Goal: Obtain resource: Download file/media

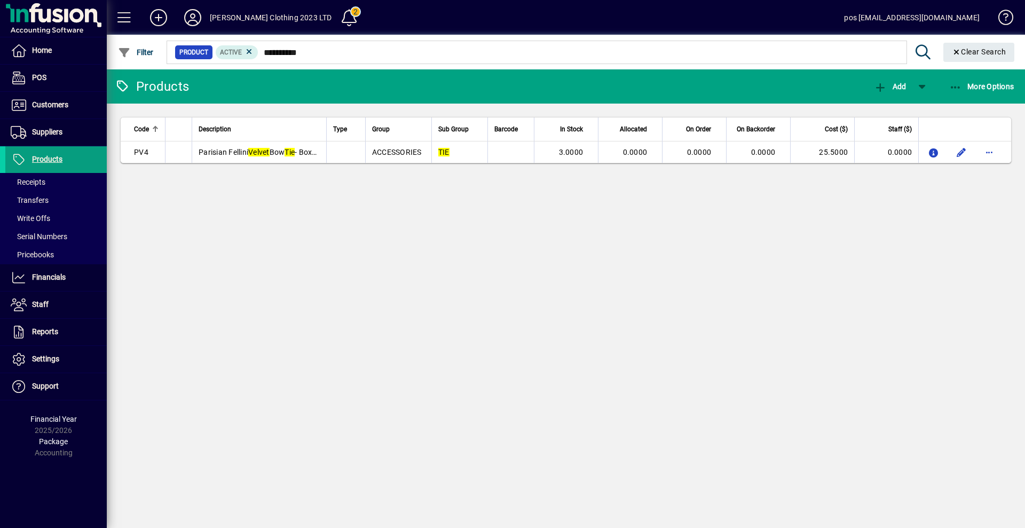
click at [978, 80] on span "button" at bounding box center [982, 87] width 70 height 26
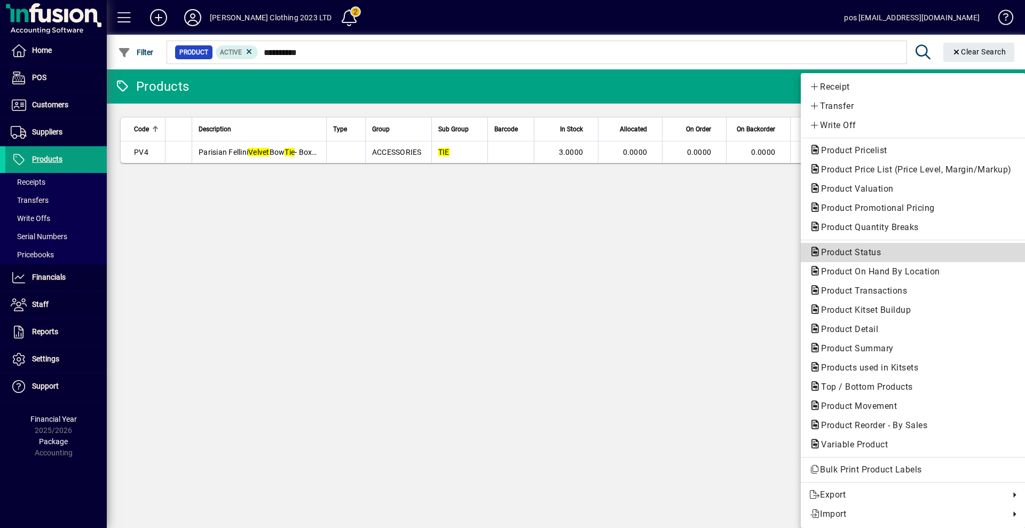
click at [824, 252] on span "Product Status" at bounding box center [847, 252] width 77 height 10
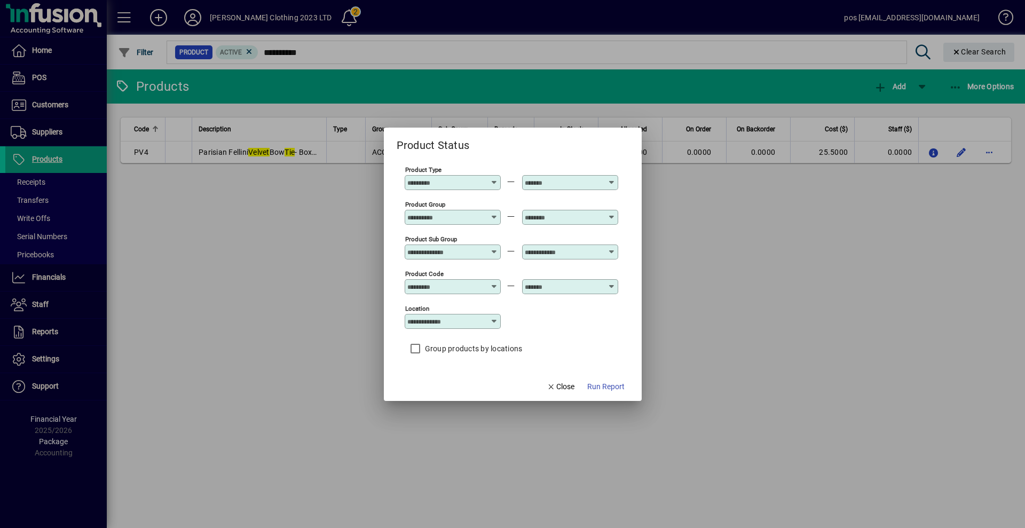
click at [462, 182] on input "Product Type" at bounding box center [446, 182] width 78 height 9
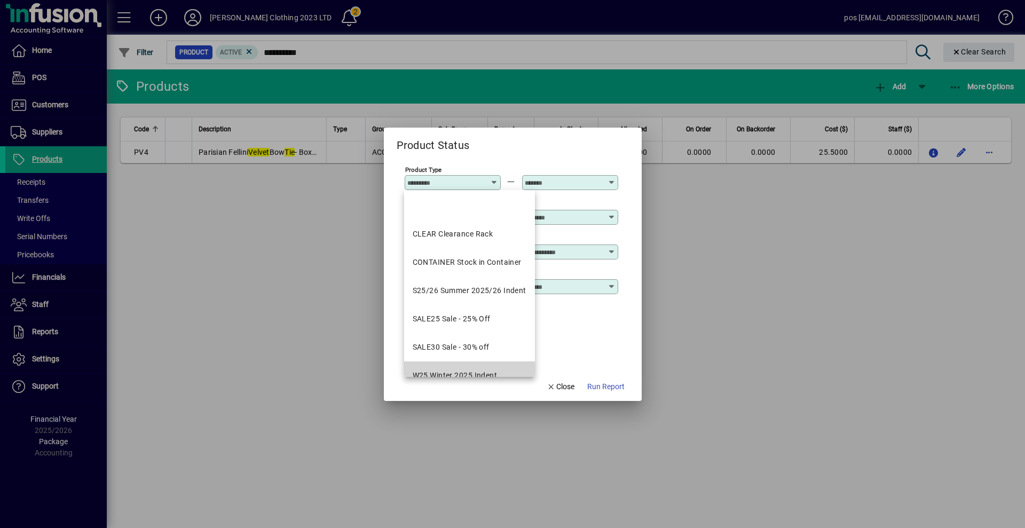
click at [472, 373] on div "W25 Winter 2025 Indent" at bounding box center [455, 375] width 85 height 11
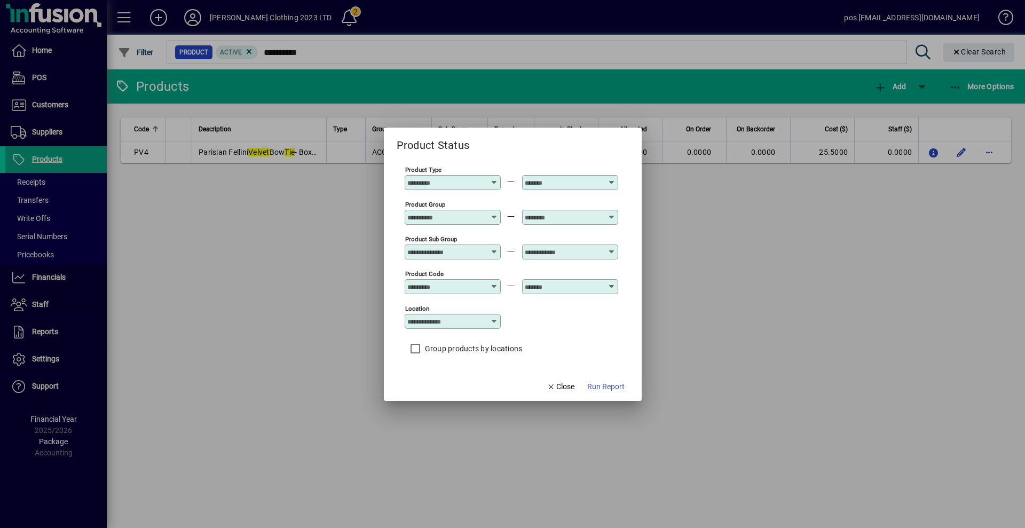
type input "**********"
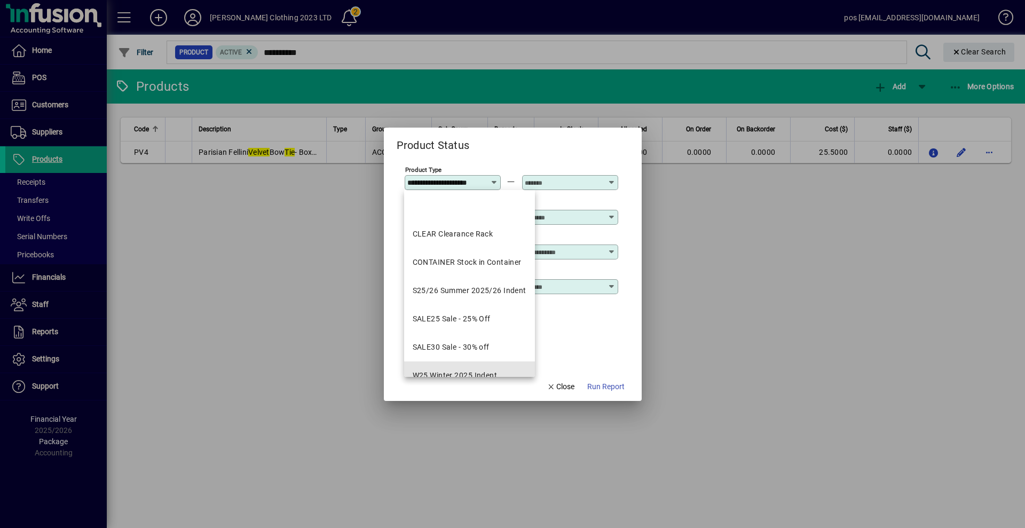
scroll to position [0, 5]
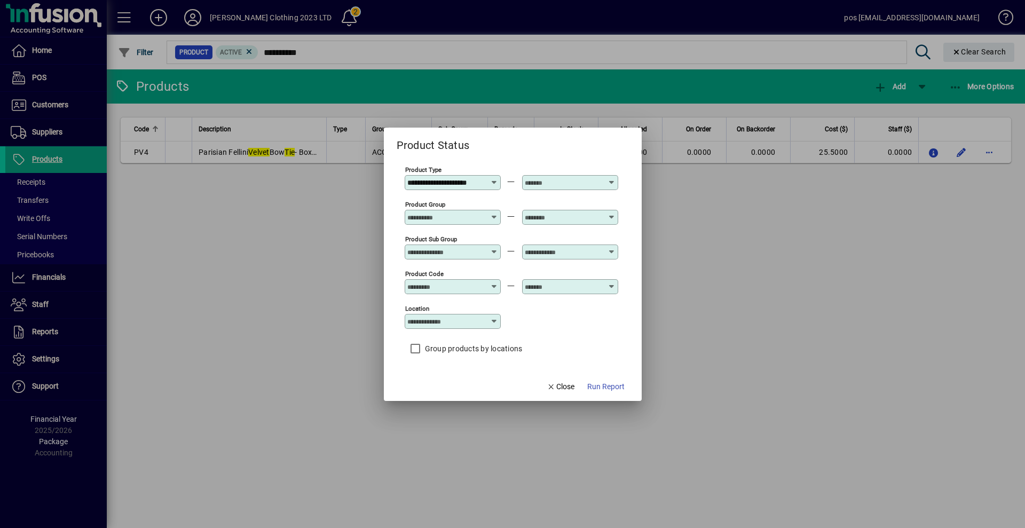
click at [565, 180] on input "text" at bounding box center [564, 182] width 78 height 9
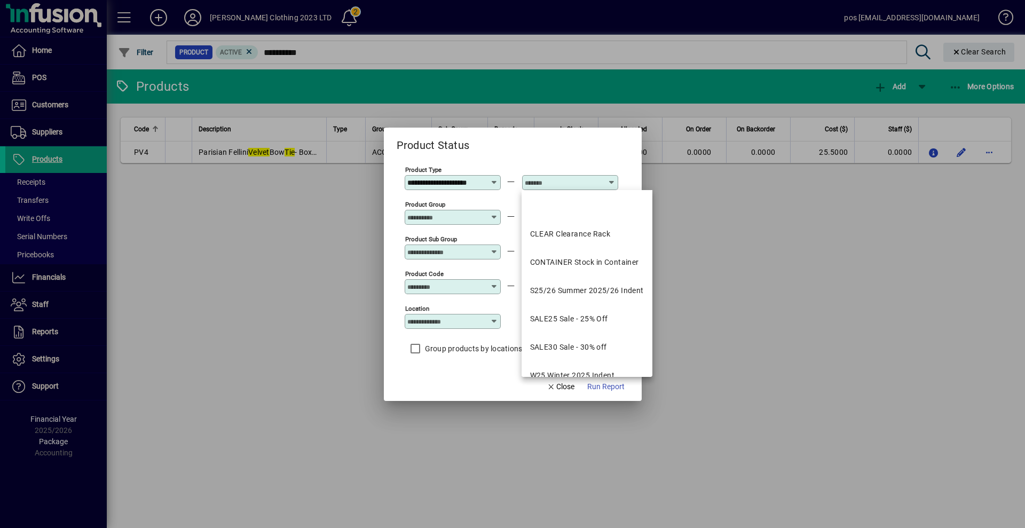
scroll to position [0, 0]
click at [552, 373] on div "W25 Winter 2025 Indent" at bounding box center [572, 375] width 85 height 11
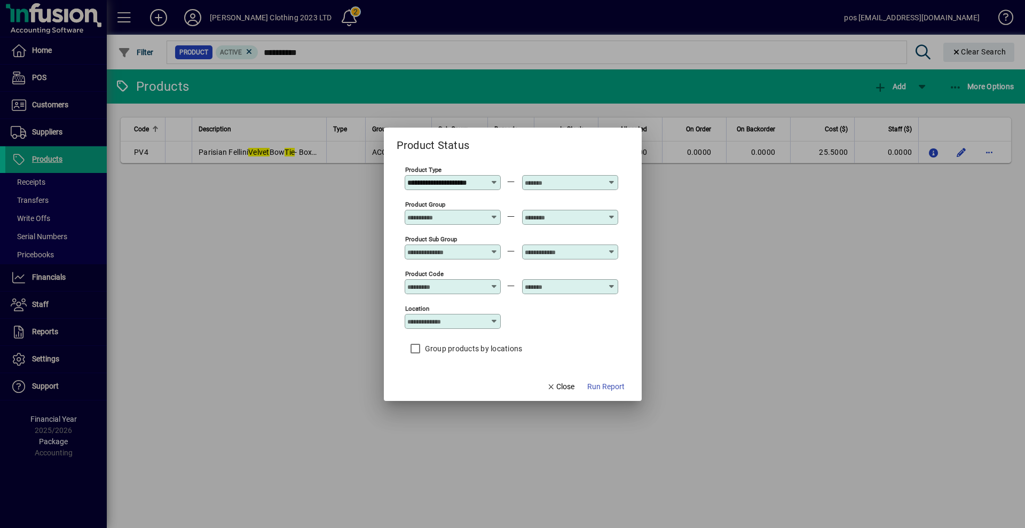
type input "**********"
click at [599, 383] on span "Run Report" at bounding box center [605, 386] width 37 height 11
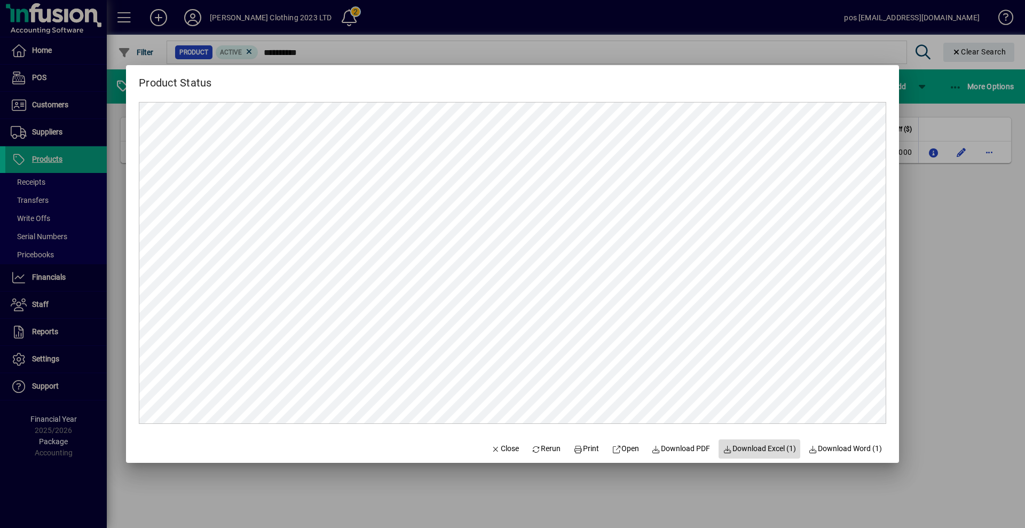
click at [756, 450] on span "Download Excel (1)" at bounding box center [759, 448] width 73 height 11
click at [490, 435] on mat-dialog-actions "Close Rerun Print Open Download PDF Download Excel (1) Download Word (1)" at bounding box center [686, 449] width 425 height 28
click at [495, 445] on span "Close" at bounding box center [505, 448] width 28 height 11
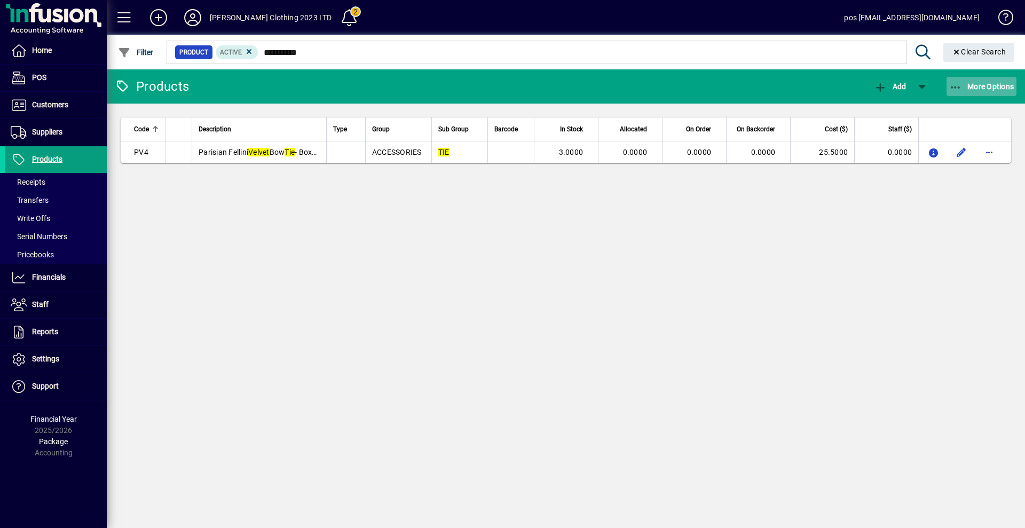
click at [975, 81] on span "button" at bounding box center [982, 87] width 70 height 26
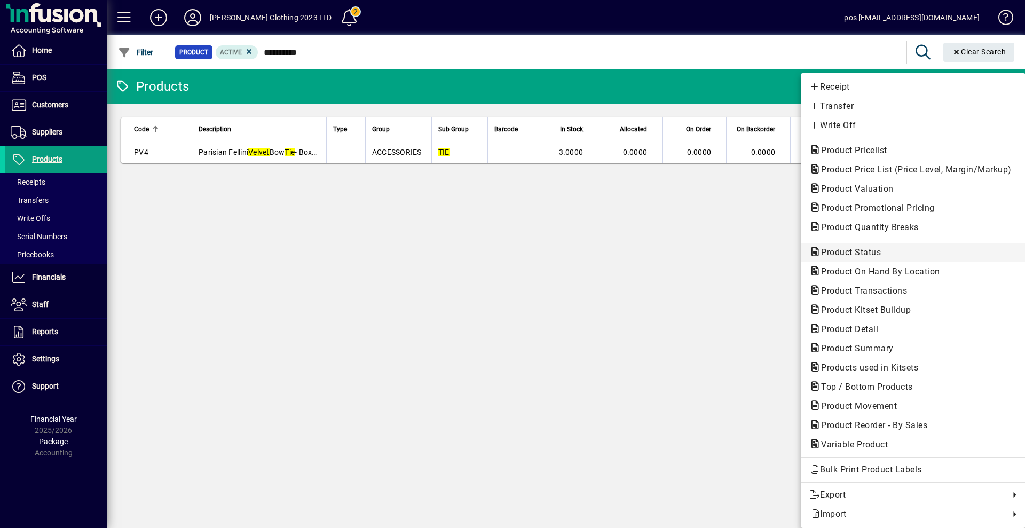
click at [833, 253] on span "Product Status" at bounding box center [847, 252] width 77 height 10
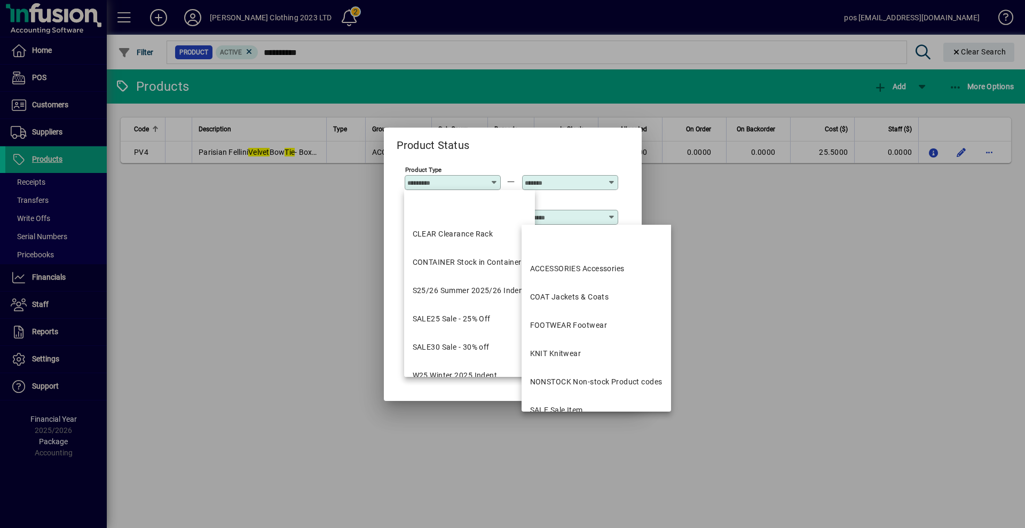
click at [572, 218] on input "text" at bounding box center [564, 217] width 78 height 9
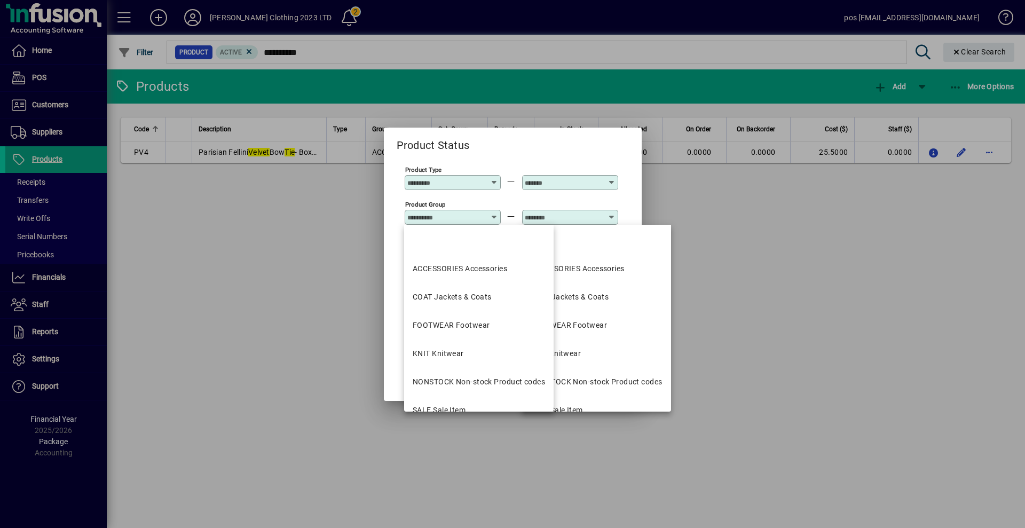
click at [457, 216] on input "Product Group" at bounding box center [446, 217] width 78 height 9
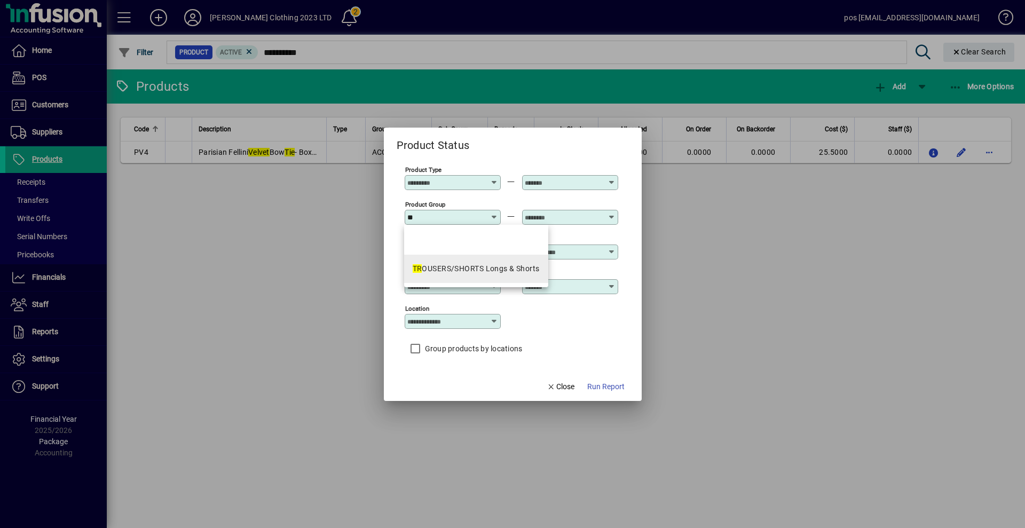
click at [463, 265] on div "TR OUSERS/SHORTS Longs & Shorts" at bounding box center [476, 268] width 127 height 11
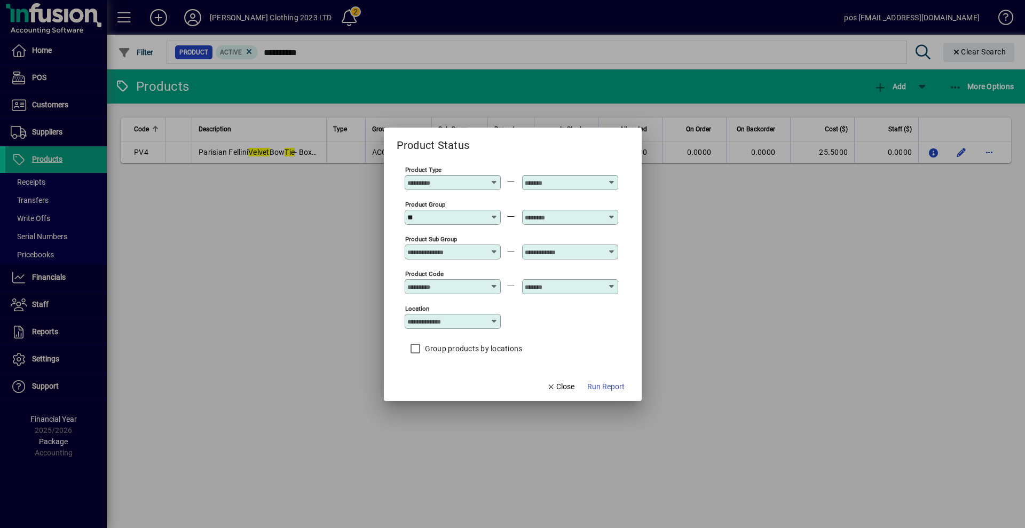
type input "**********"
click at [569, 214] on input "text" at bounding box center [564, 217] width 78 height 9
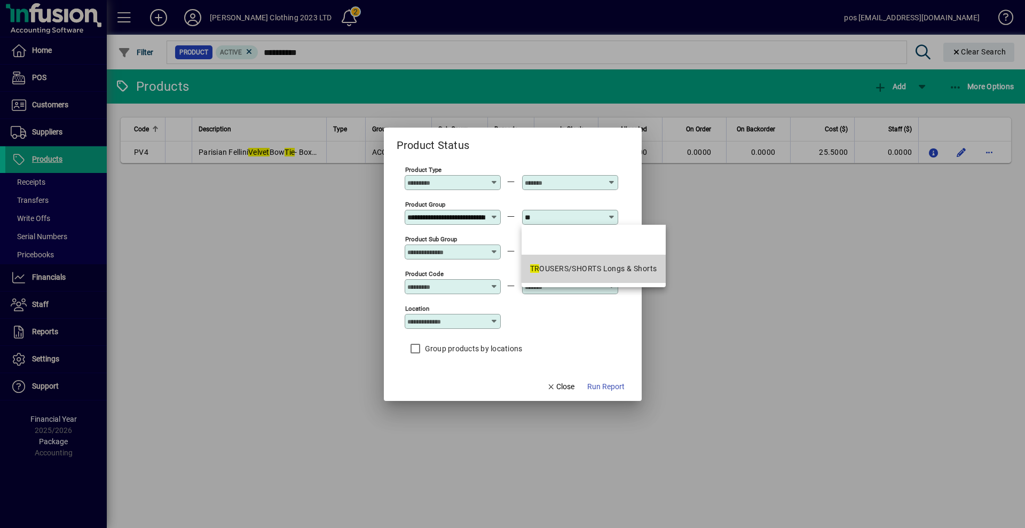
click at [558, 270] on div "TR OUSERS/SHORTS Longs & Shorts" at bounding box center [593, 268] width 127 height 11
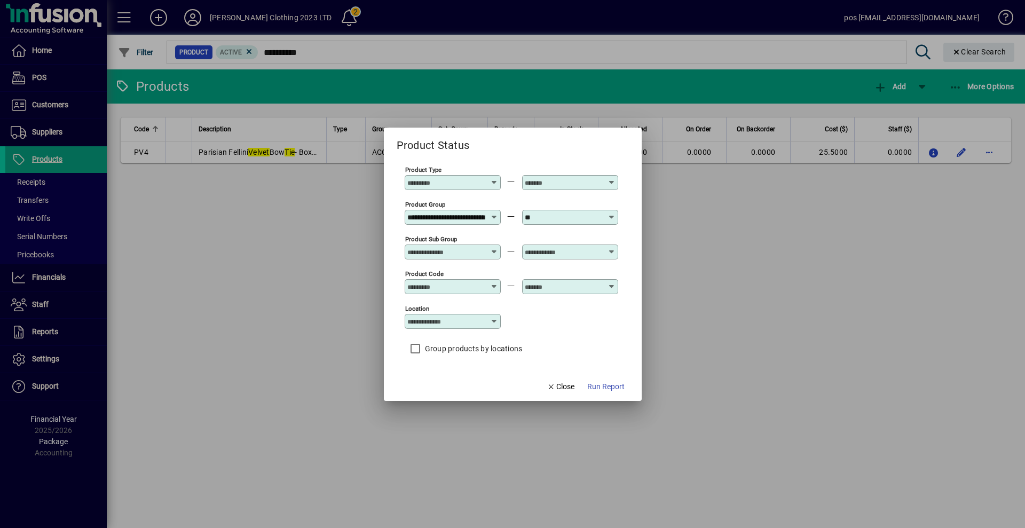
type input "**********"
click at [461, 286] on input "Product Code" at bounding box center [446, 286] width 78 height 9
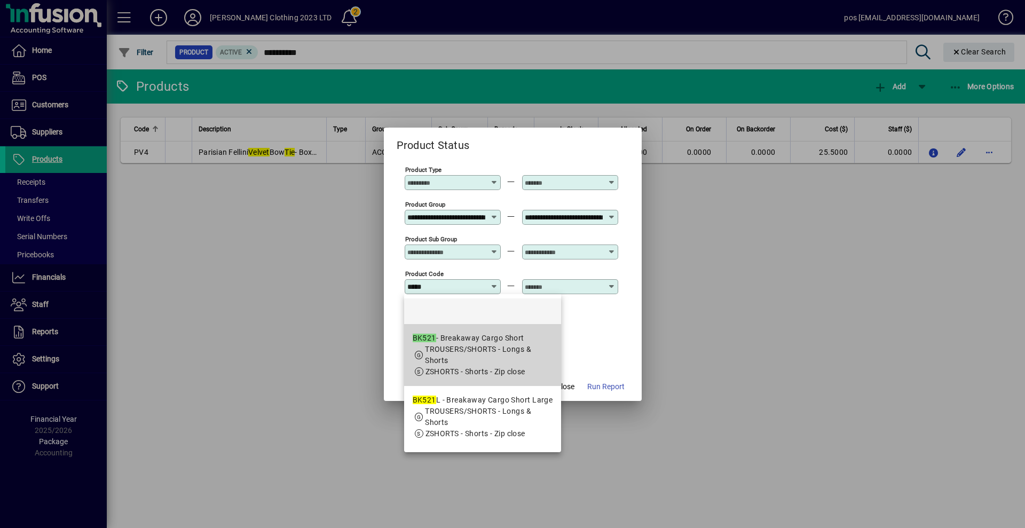
click at [503, 363] on app-search-response-field "TROUSERS/SHORTS - Longs & Shorts" at bounding box center [489, 355] width 128 height 22
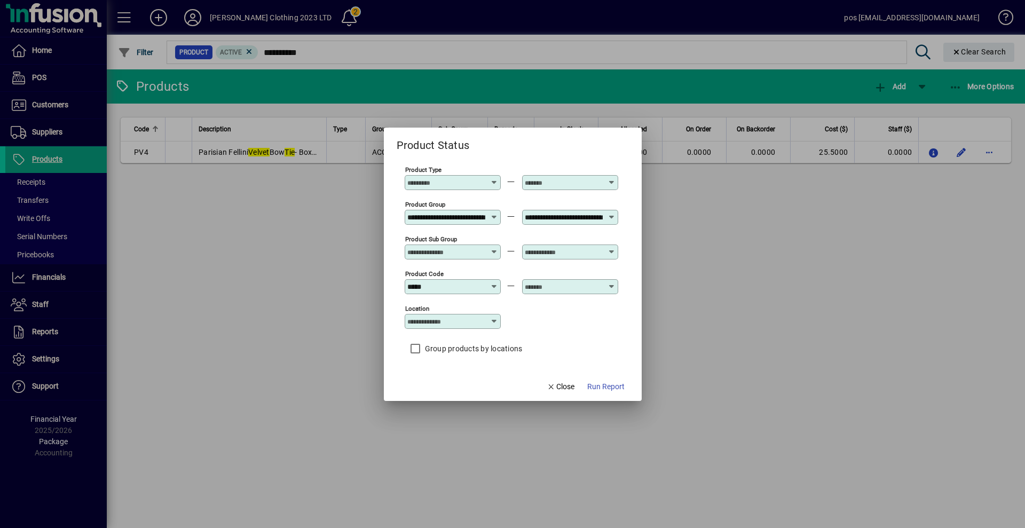
type input "**********"
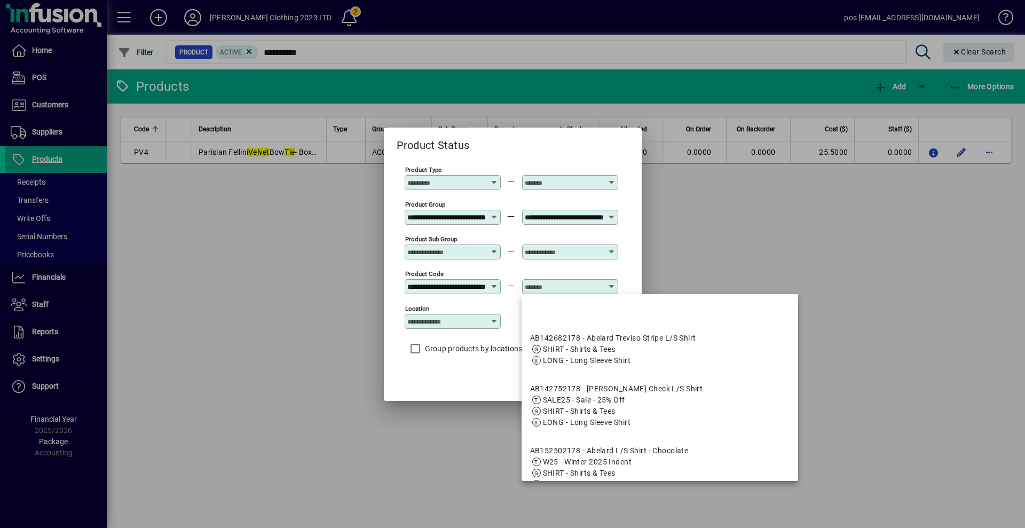
click at [576, 284] on input "text" at bounding box center [564, 286] width 78 height 9
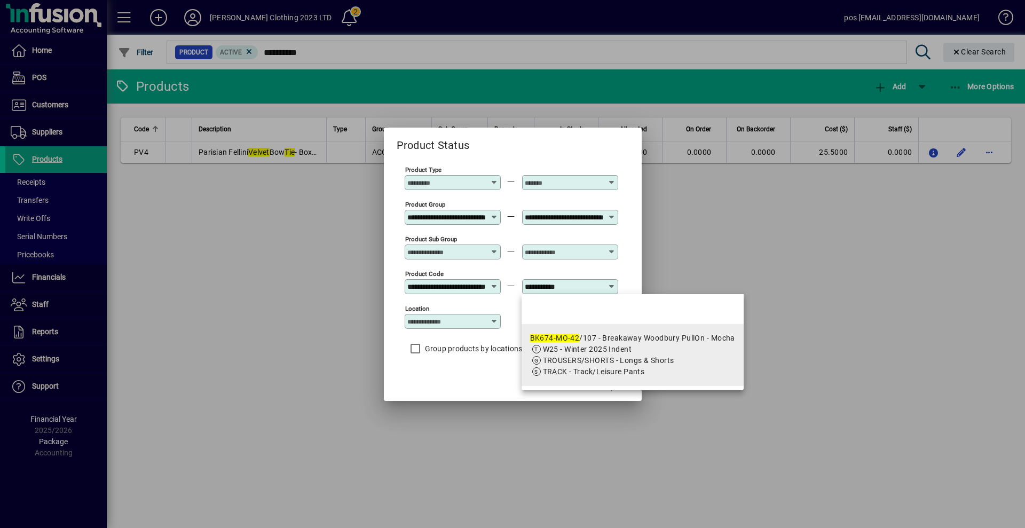
click at [601, 355] on app-search-response-field "TROUSERS/SHORTS - Longs & Shorts" at bounding box center [608, 360] width 131 height 11
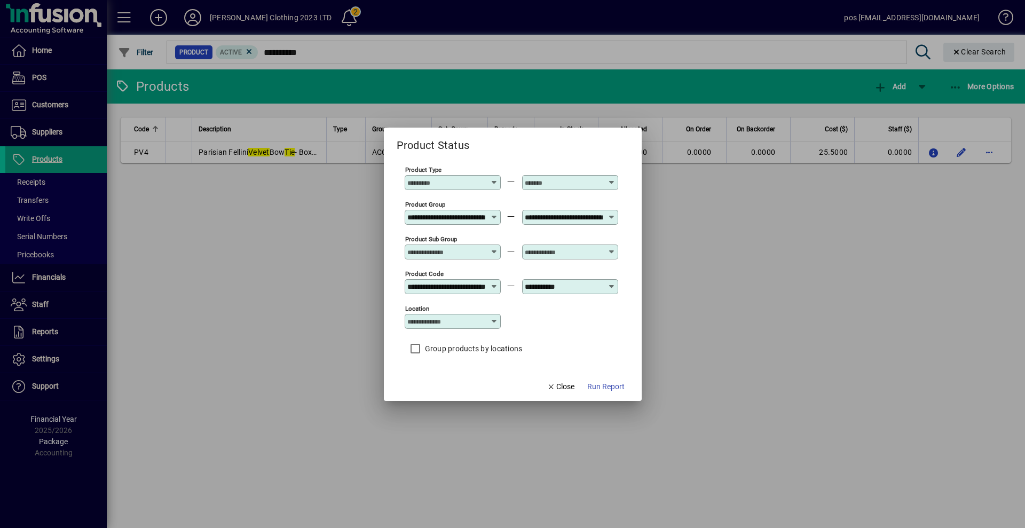
type input "**********"
click at [601, 387] on span "Run Report" at bounding box center [605, 386] width 37 height 11
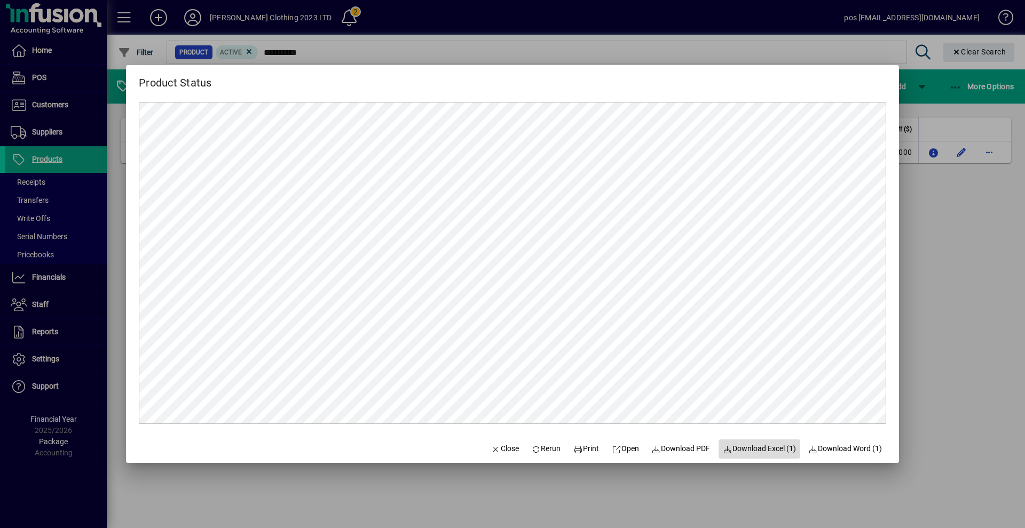
click at [756, 446] on span "Download Excel (1)" at bounding box center [759, 448] width 73 height 11
click at [502, 446] on span "Close" at bounding box center [505, 448] width 28 height 11
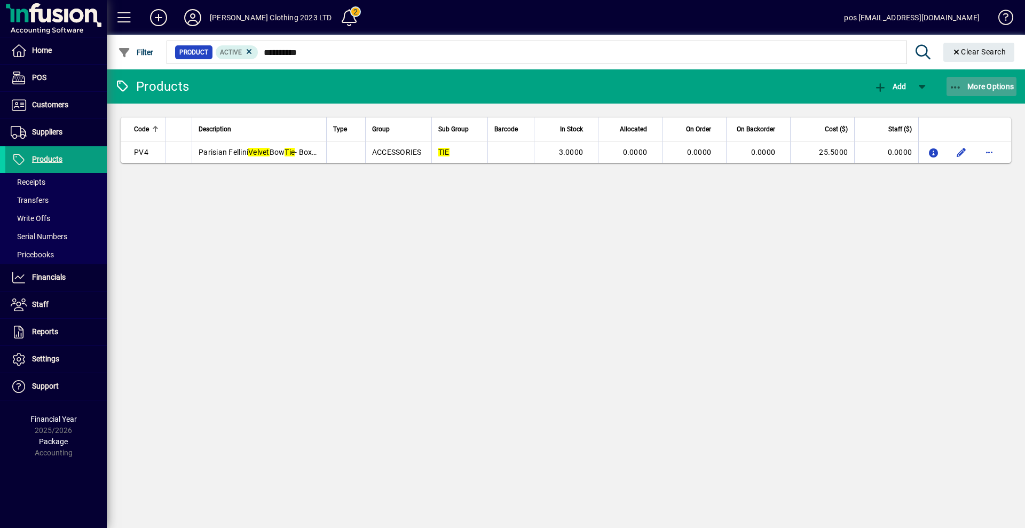
click at [979, 87] on span "More Options" at bounding box center [981, 86] width 65 height 9
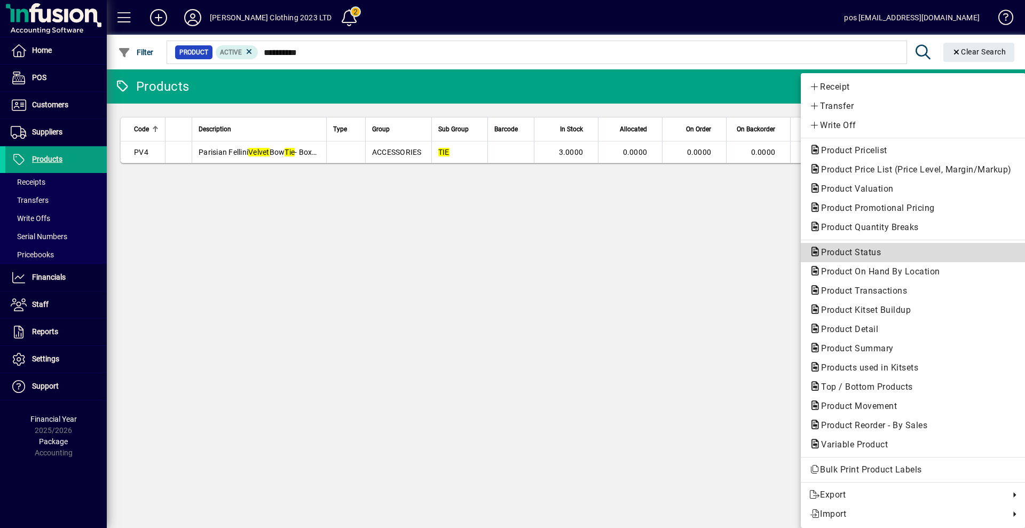
click at [869, 245] on button "Product Status" at bounding box center [913, 252] width 225 height 19
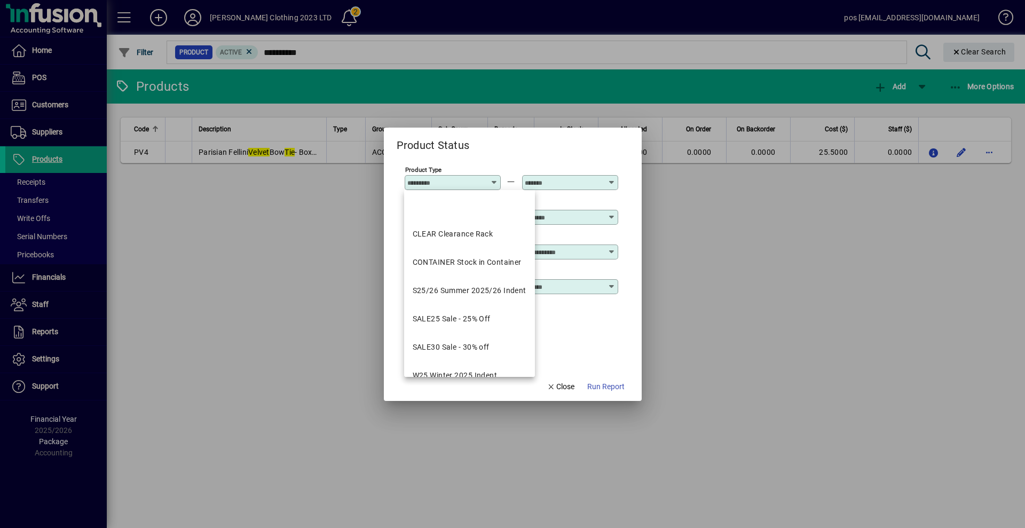
click at [611, 361] on app-report-params-input "Product Type Product Group Product Sub Group Product Code Location Group produc…" at bounding box center [513, 263] width 232 height 198
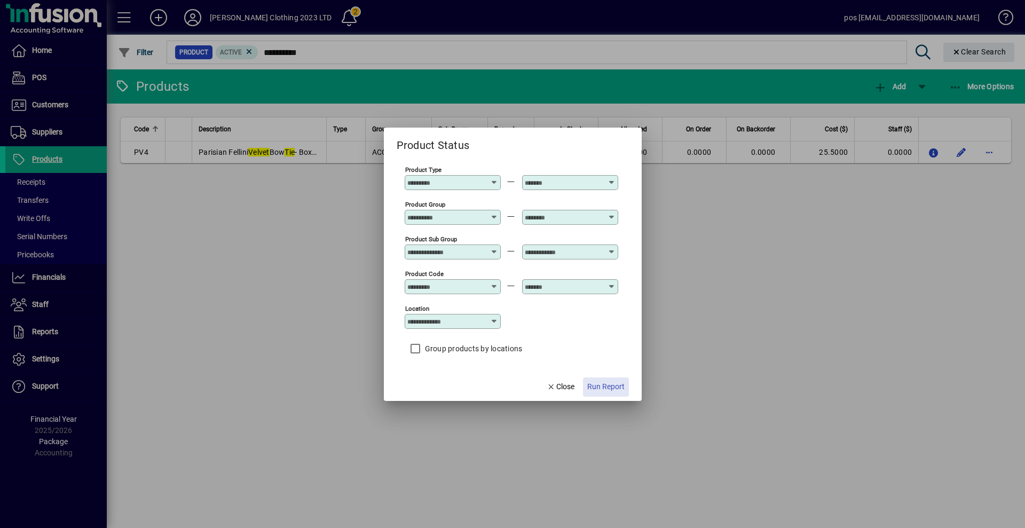
click at [602, 392] on button "Run Report" at bounding box center [606, 386] width 46 height 19
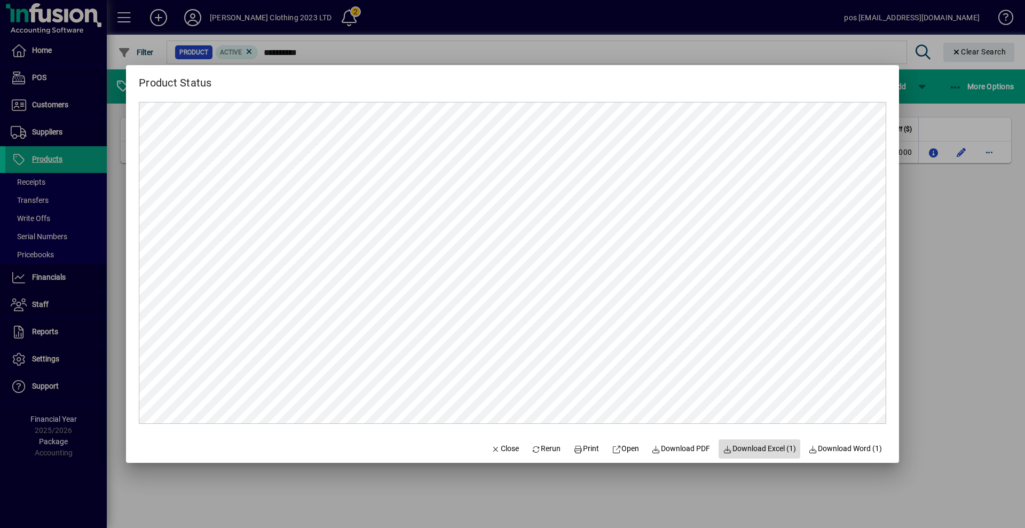
click at [743, 446] on span "Download Excel (1)" at bounding box center [759, 448] width 73 height 11
